Goal: Information Seeking & Learning: Learn about a topic

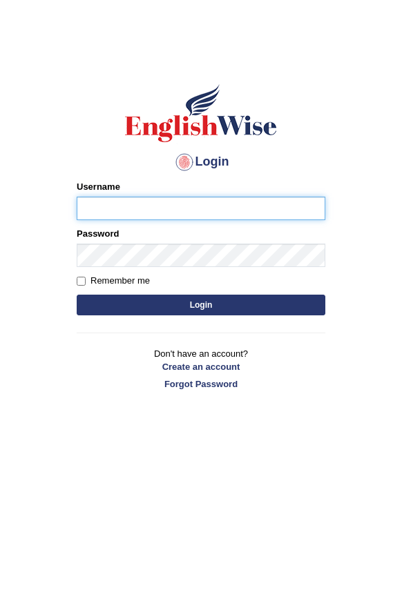
click at [106, 209] on input "Username" at bounding box center [201, 208] width 248 height 23
type input "neelamrani_parramatta"
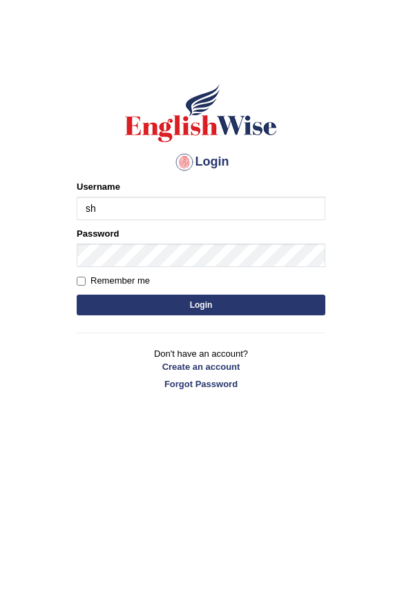
type input "s"
click at [179, 213] on input "nee" at bounding box center [201, 208] width 248 height 23
click at [223, 200] on input "nee" at bounding box center [201, 208] width 248 height 23
click at [215, 204] on input "nee" at bounding box center [201, 208] width 248 height 23
click at [217, 215] on input "nee" at bounding box center [201, 208] width 248 height 23
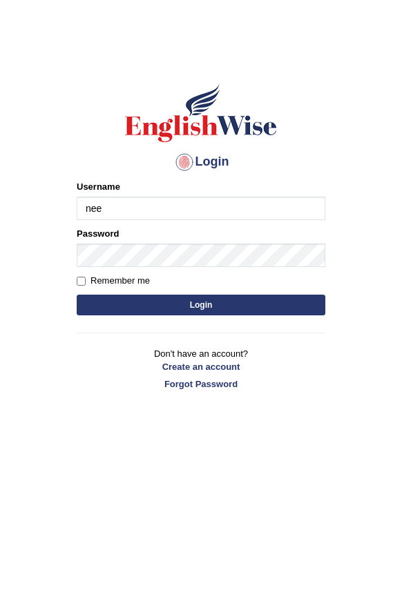
type input "neelamrani_parramatta"
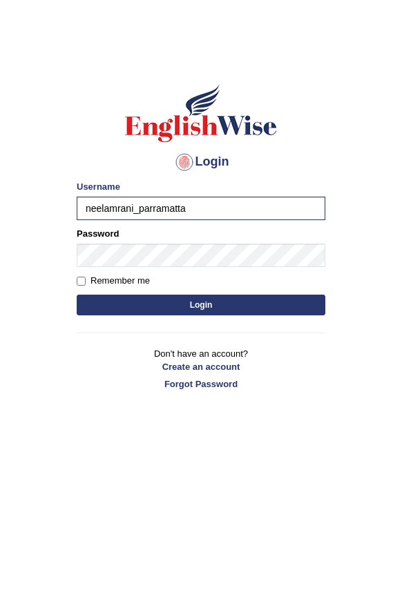
click at [188, 306] on button "Login" at bounding box center [201, 305] width 248 height 21
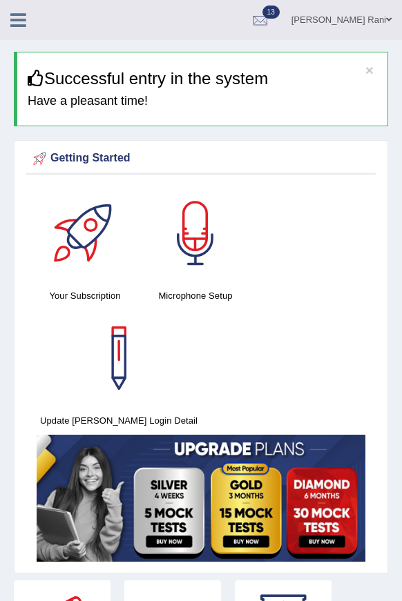
click at [12, 20] on icon at bounding box center [18, 20] width 16 height 18
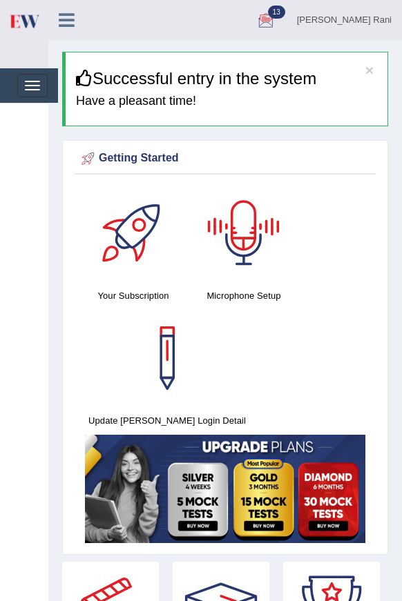
click at [335, 213] on div "Your Subscription Microphone Setup Update Pearson Login Detail" at bounding box center [225, 366] width 301 height 362
click at [19, 78] on button "Toggle navigation" at bounding box center [32, 85] width 30 height 23
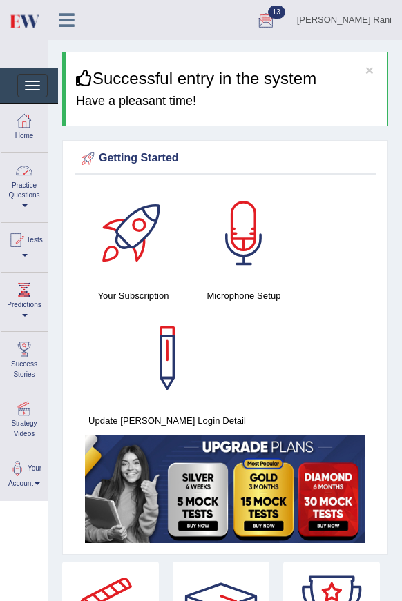
click at [17, 175] on div at bounding box center [24, 170] width 21 height 21
click at [17, 175] on div at bounding box center [22, 170] width 21 height 21
click at [17, 186] on link "Practice Questions" at bounding box center [24, 185] width 47 height 65
click at [34, 197] on link "Practice Questions" at bounding box center [22, 185] width 43 height 65
click at [27, 198] on link "Practice Questions" at bounding box center [24, 185] width 47 height 65
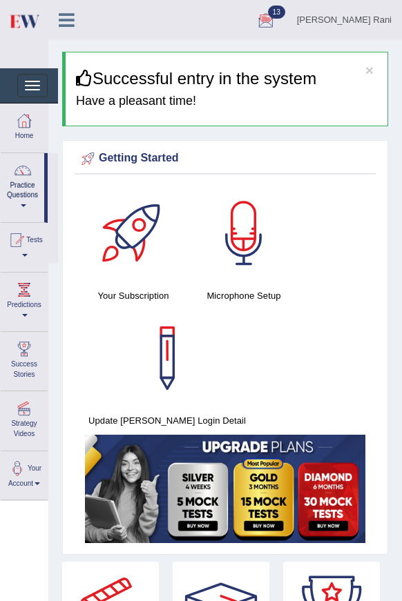
click at [27, 198] on link "Practice Questions" at bounding box center [22, 185] width 43 height 65
click at [27, 198] on link "Practice Questions" at bounding box center [24, 185] width 47 height 65
click at [23, 186] on link "Practice Questions" at bounding box center [22, 185] width 43 height 65
click at [10, 243] on link "Tests" at bounding box center [24, 245] width 47 height 45
click at [24, 260] on link "Tests" at bounding box center [22, 245] width 43 height 45
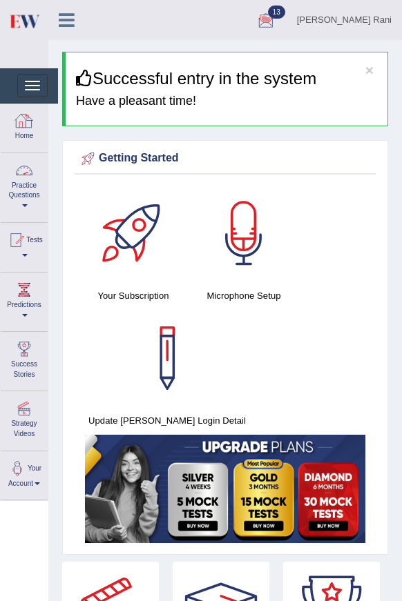
click at [23, 191] on link "Practice Questions" at bounding box center [24, 185] width 47 height 65
click at [23, 191] on link "Practice Questions" at bounding box center [22, 185] width 43 height 65
click at [14, 133] on link "Home" at bounding box center [24, 126] width 47 height 45
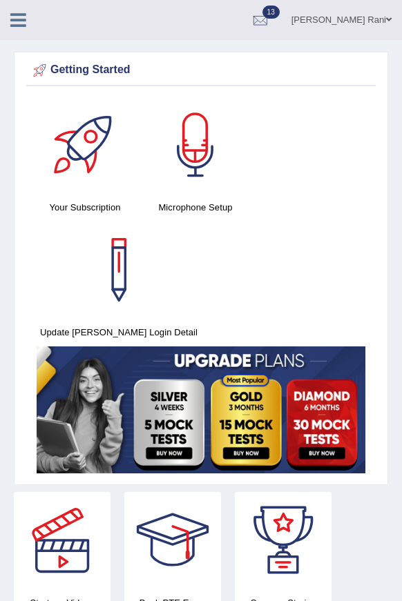
click at [25, 5] on div at bounding box center [24, 15] width 48 height 30
click at [23, 12] on icon at bounding box center [18, 20] width 16 height 18
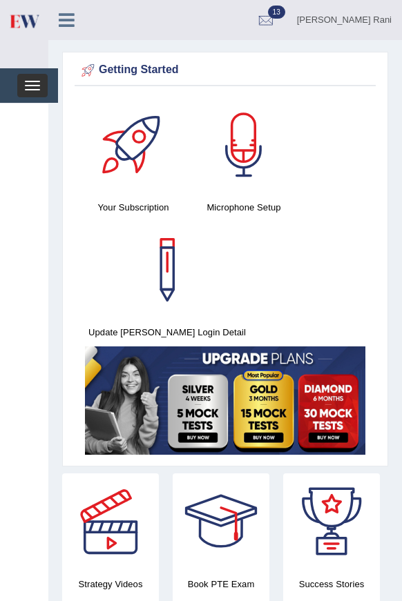
click at [19, 85] on button "Toggle navigation" at bounding box center [32, 85] width 30 height 23
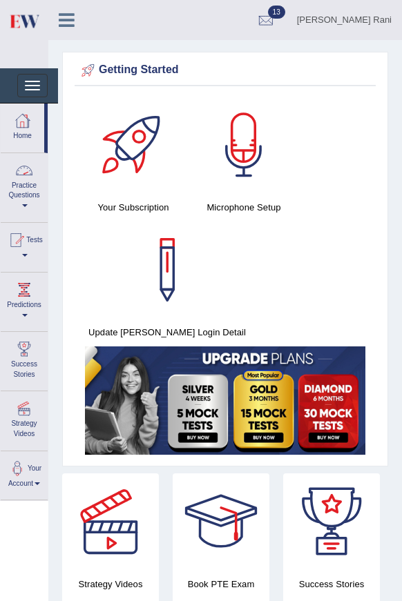
click at [22, 194] on link "Practice Questions" at bounding box center [24, 185] width 47 height 65
click at [32, 185] on link "Practice Questions" at bounding box center [22, 185] width 43 height 65
click at [32, 185] on link "Practice Questions" at bounding box center [24, 185] width 47 height 65
click at [14, 176] on div at bounding box center [22, 170] width 21 height 21
click at [21, 203] on link "Practice Questions" at bounding box center [24, 185] width 47 height 65
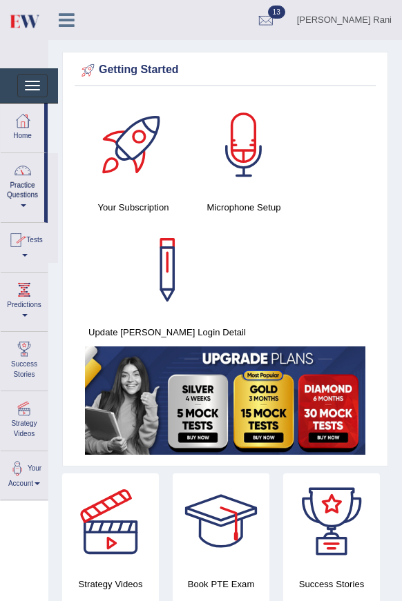
click at [21, 203] on link "Practice Questions" at bounding box center [22, 185] width 43 height 65
click at [32, 195] on link "Practice Questions" at bounding box center [24, 185] width 47 height 65
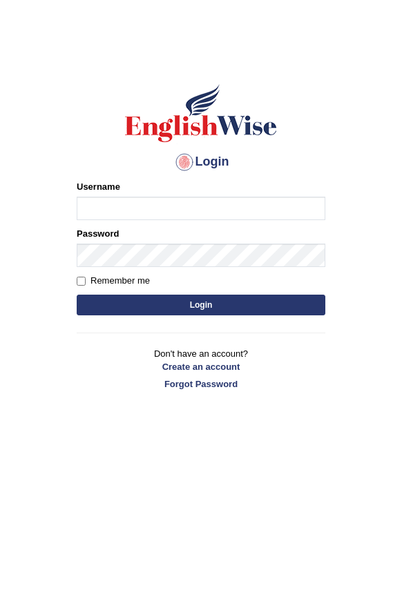
click at [105, 197] on input "Username" at bounding box center [201, 208] width 248 height 23
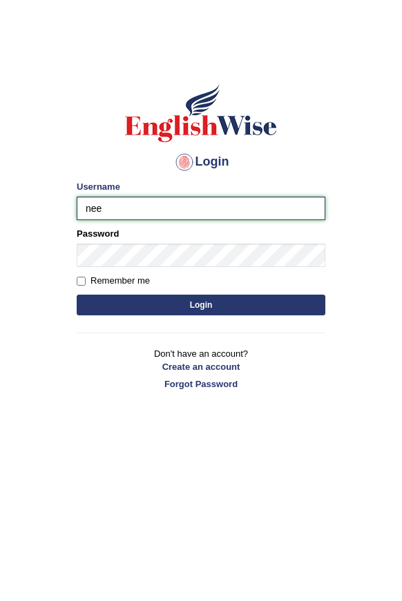
click at [139, 215] on input "nee" at bounding box center [201, 208] width 248 height 23
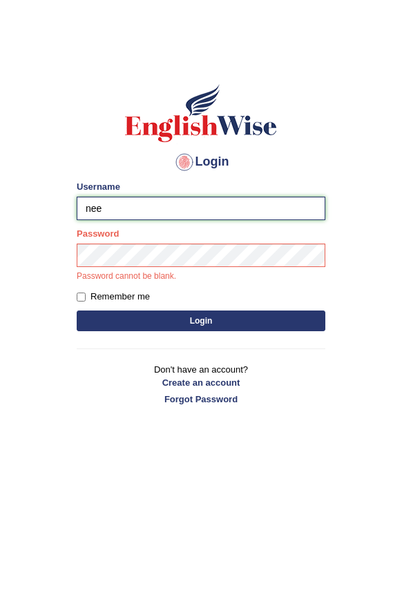
click at [209, 210] on input "nee" at bounding box center [201, 208] width 248 height 23
click at [211, 196] on div "Username nee" at bounding box center [201, 200] width 248 height 40
click at [139, 210] on input "nee" at bounding box center [201, 208] width 248 height 23
type input "neelamrani_parramatta"
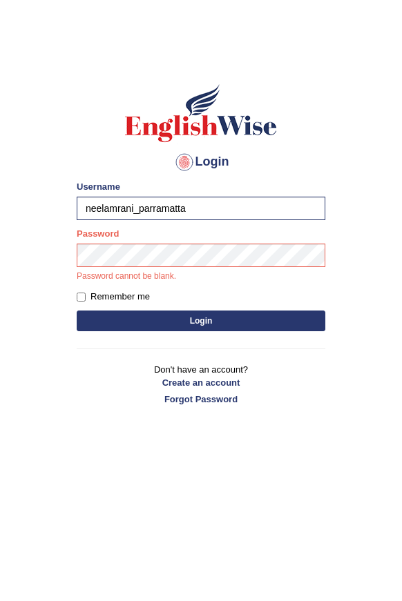
click at [208, 326] on div "Login Please fix the following errors: Username neelamrani_parramatta Password …" at bounding box center [201, 243] width 272 height 361
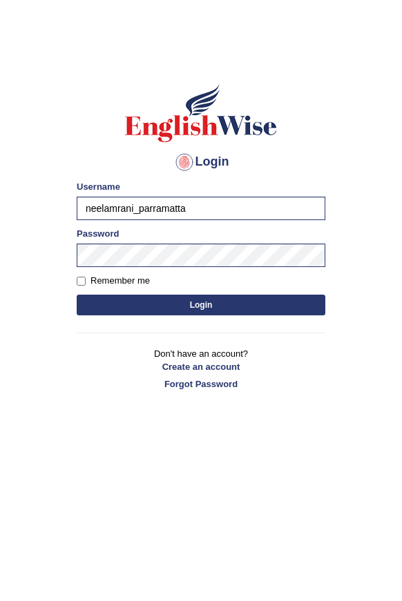
click at [212, 311] on button "Login" at bounding box center [201, 305] width 248 height 21
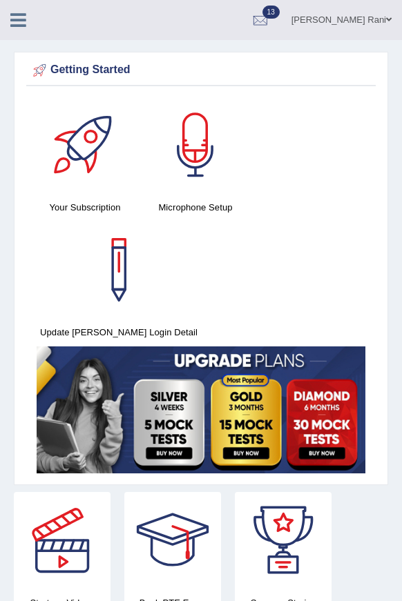
click at [27, 24] on link at bounding box center [18, 18] width 37 height 21
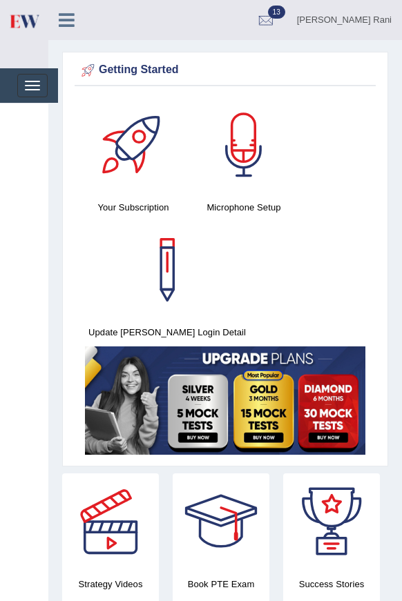
click at [72, 13] on icon at bounding box center [67, 20] width 16 height 18
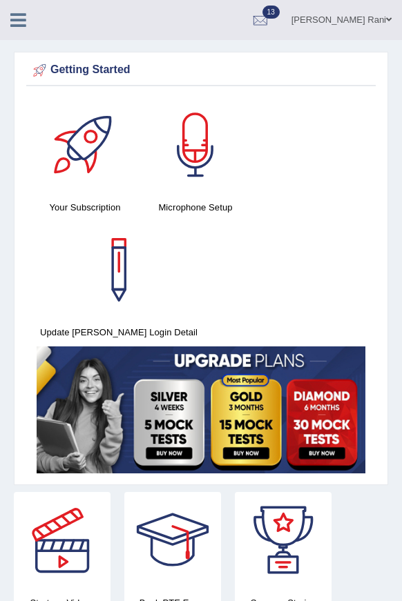
click at [13, 17] on icon at bounding box center [18, 20] width 16 height 18
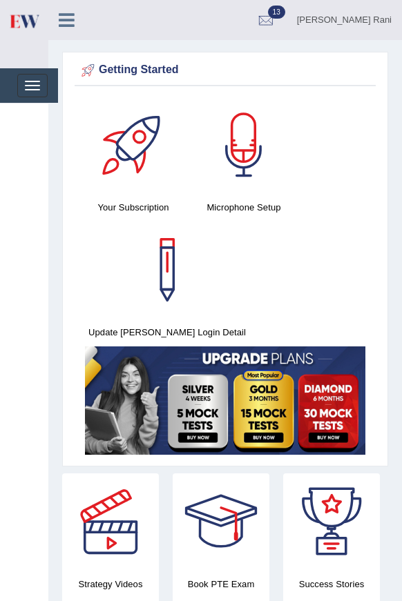
click at [184, 67] on div "Getting Started" at bounding box center [225, 70] width 294 height 21
click at [133, 68] on div "Getting Started" at bounding box center [225, 70] width 294 height 21
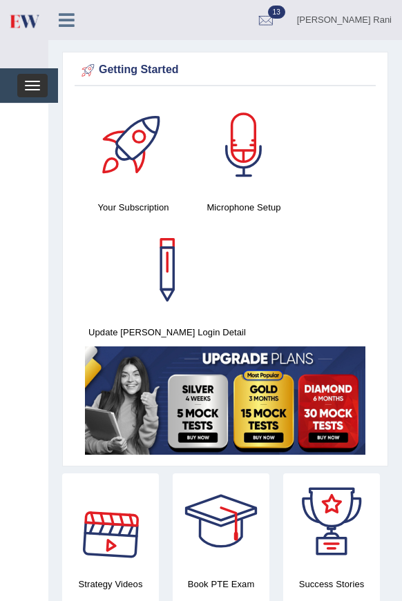
click at [36, 79] on button "Toggle navigation" at bounding box center [32, 85] width 30 height 23
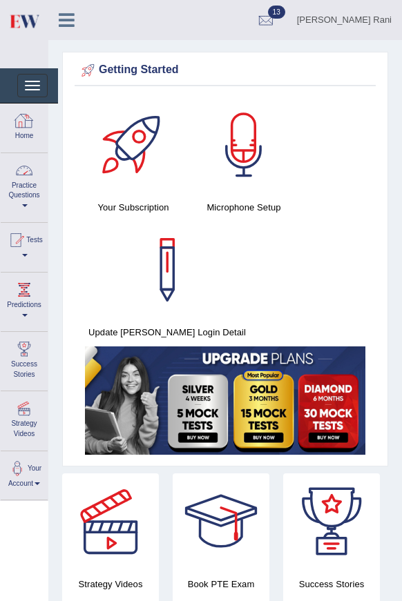
click at [29, 191] on link "Practice Questions" at bounding box center [24, 185] width 47 height 65
click at [29, 191] on link "Practice Questions" at bounding box center [22, 185] width 43 height 65
click at [29, 191] on link "Practice Questions" at bounding box center [24, 185] width 47 height 65
click at [29, 191] on link "Practice Questions" at bounding box center [22, 185] width 43 height 65
click at [23, 252] on link "Tests" at bounding box center [24, 245] width 47 height 45
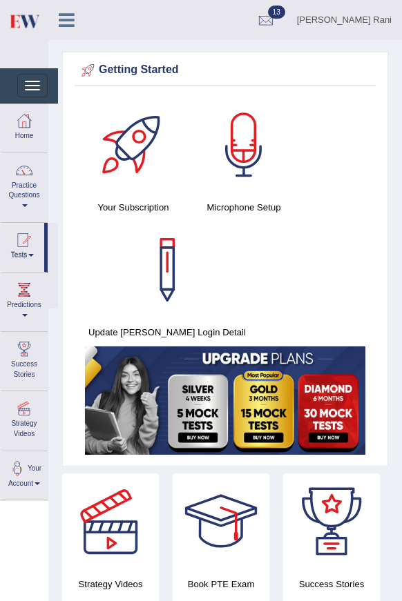
click at [30, 253] on link "Tests" at bounding box center [22, 245] width 43 height 45
click at [30, 253] on link "Tests" at bounding box center [24, 245] width 47 height 45
click at [30, 253] on link "Tests" at bounding box center [22, 245] width 43 height 45
click at [30, 253] on link "Tests" at bounding box center [24, 245] width 47 height 45
click at [30, 253] on link "Tests" at bounding box center [22, 245] width 43 height 45
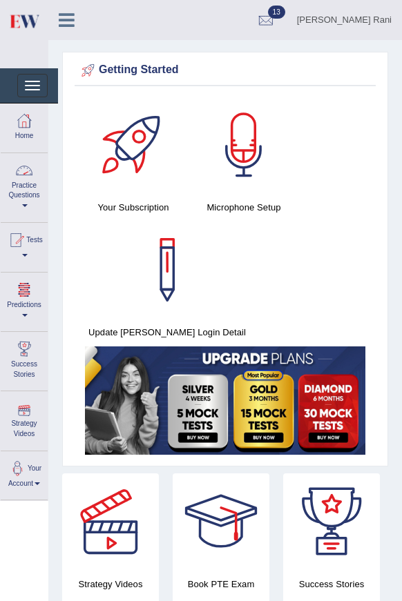
click at [25, 182] on link "Practice Questions" at bounding box center [24, 185] width 47 height 65
click at [25, 182] on link "Practice Questions" at bounding box center [22, 185] width 43 height 65
click at [26, 202] on link "Practice Questions" at bounding box center [24, 185] width 47 height 65
click at [24, 204] on span at bounding box center [24, 205] width 6 height 3
click at [24, 204] on span at bounding box center [25, 205] width 6 height 3
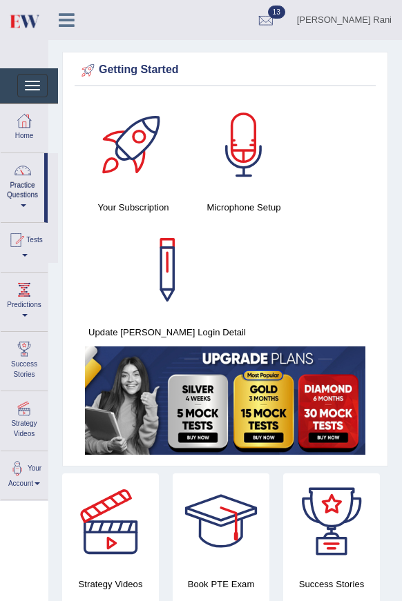
click at [24, 204] on span at bounding box center [24, 205] width 6 height 3
click at [24, 204] on span at bounding box center [25, 205] width 6 height 3
click at [24, 204] on span at bounding box center [24, 205] width 6 height 3
click at [24, 197] on link "Practice Questions" at bounding box center [24, 185] width 47 height 65
click at [23, 204] on span at bounding box center [24, 205] width 6 height 3
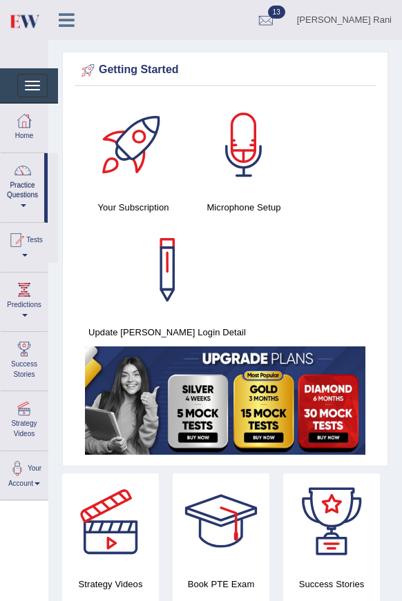
click at [23, 204] on span at bounding box center [24, 205] width 6 height 3
click at [23, 204] on span at bounding box center [25, 205] width 6 height 3
click at [26, 204] on span at bounding box center [24, 205] width 6 height 3
click at [26, 204] on span at bounding box center [25, 205] width 6 height 3
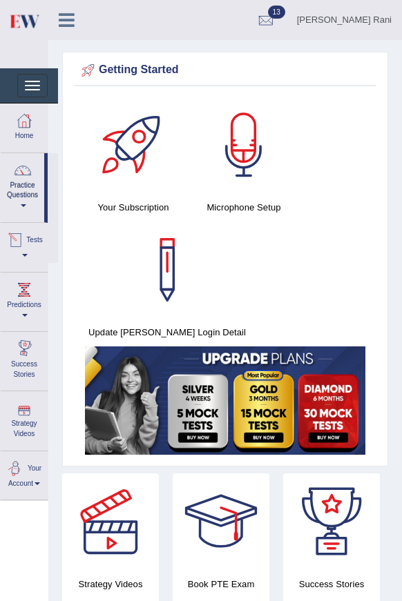
click at [31, 480] on link "Your Account" at bounding box center [24, 473] width 47 height 45
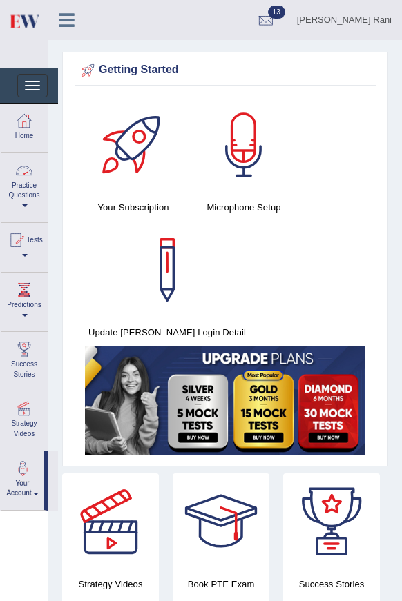
click at [21, 203] on link "Practice Questions" at bounding box center [24, 185] width 47 height 65
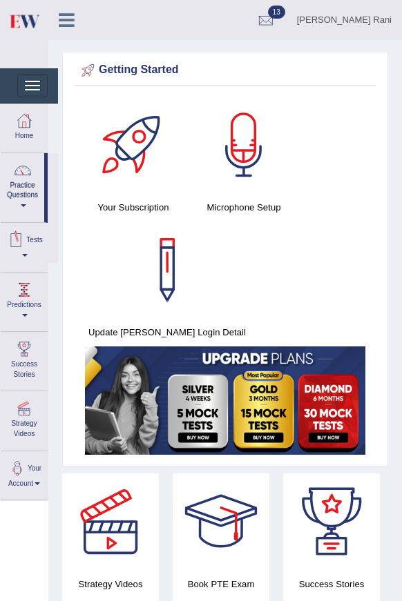
click at [37, 252] on link "Tests" at bounding box center [24, 245] width 47 height 45
